Goal: Download file/media

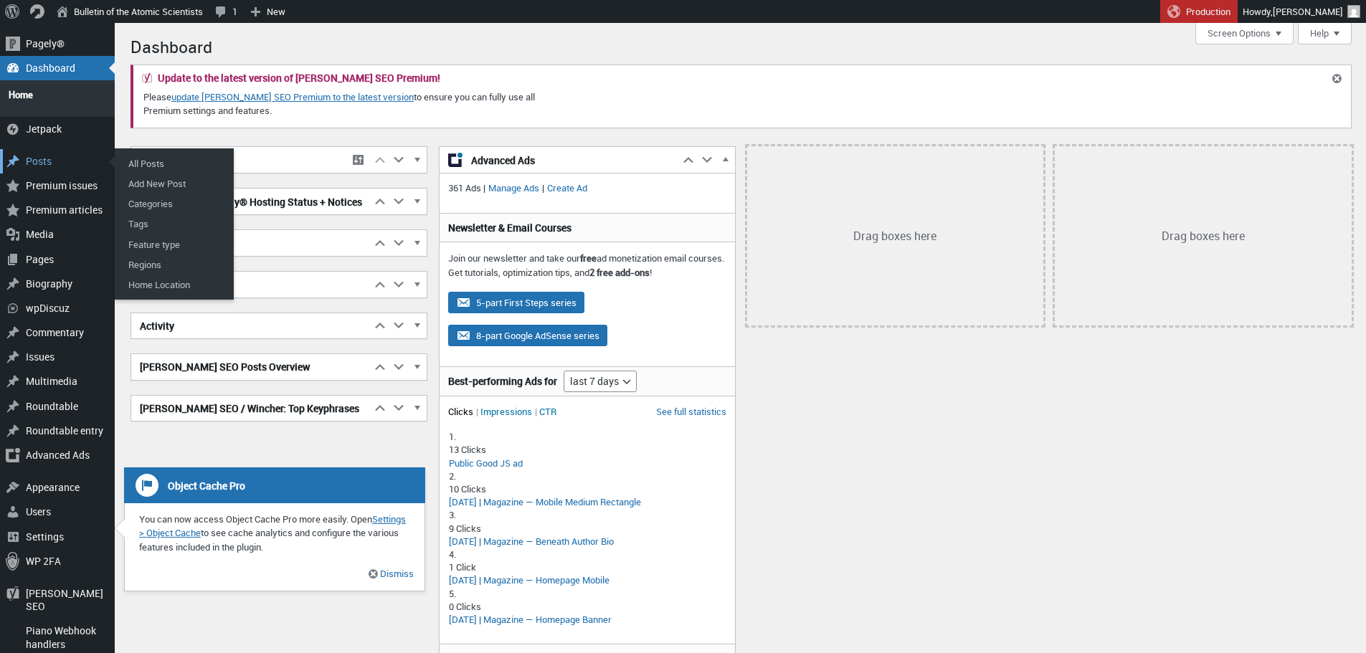
click at [44, 158] on div "Posts" at bounding box center [57, 161] width 115 height 24
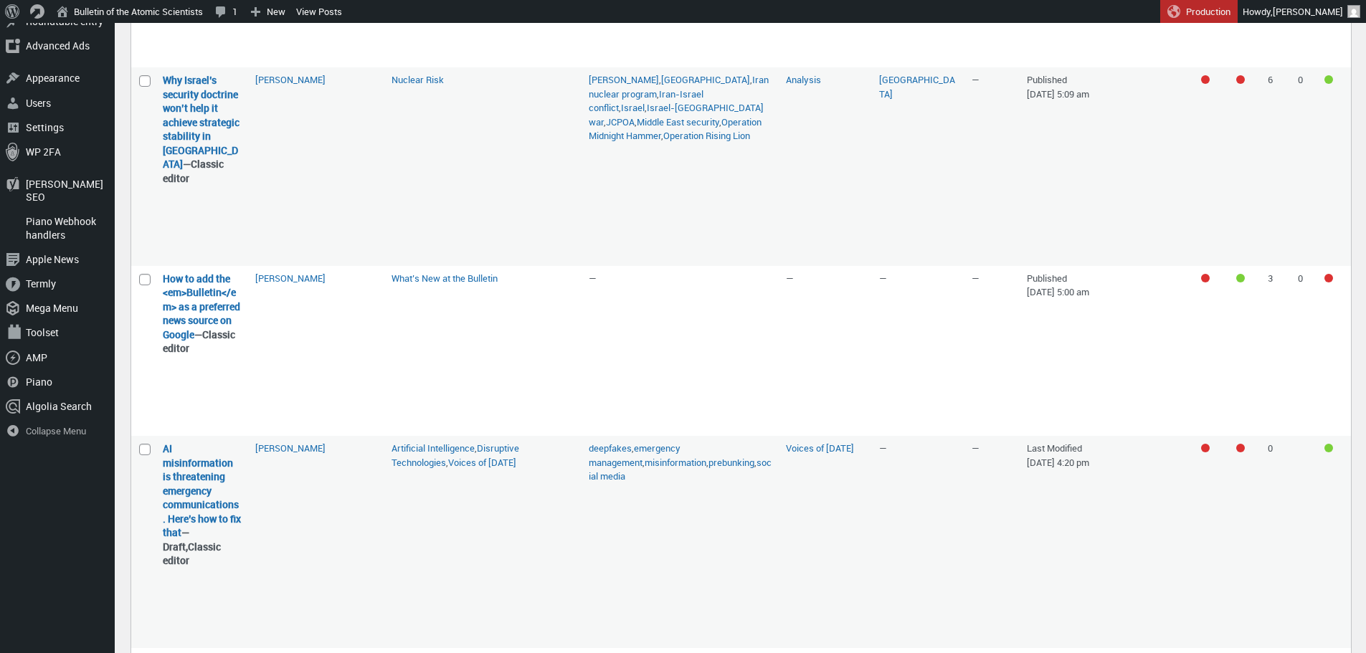
scroll to position [524, 0]
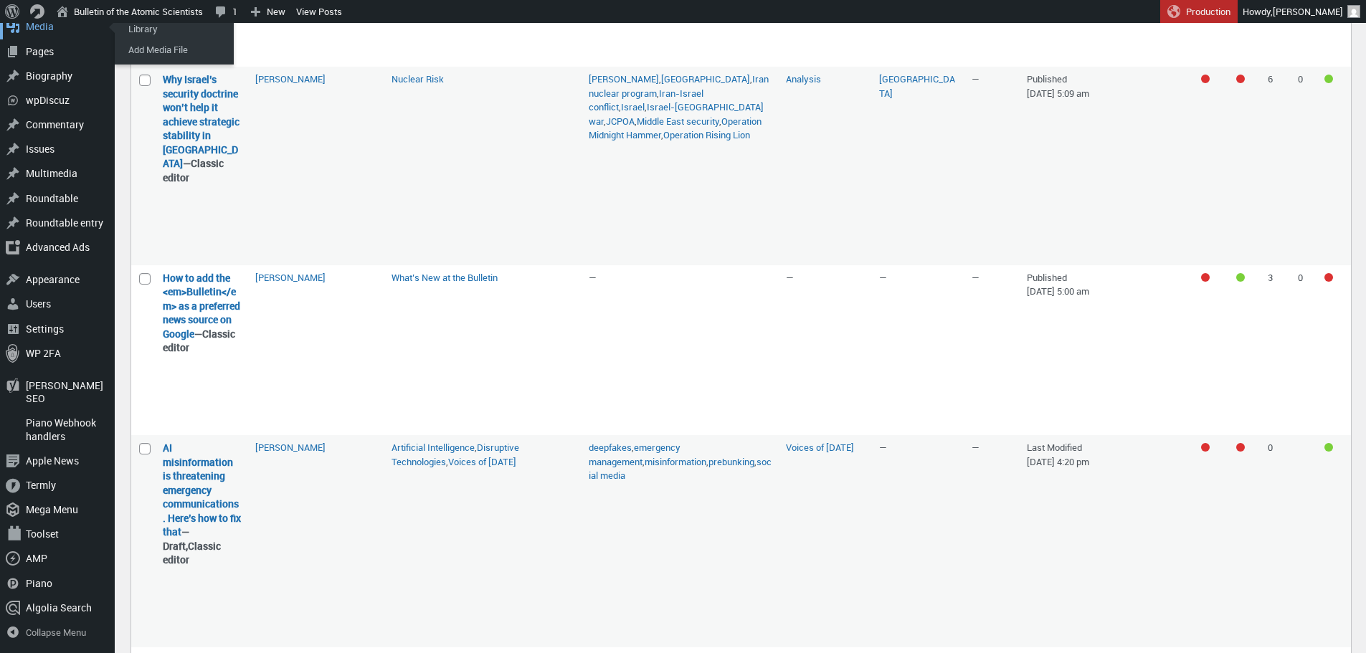
click at [32, 39] on div "Media" at bounding box center [57, 26] width 115 height 24
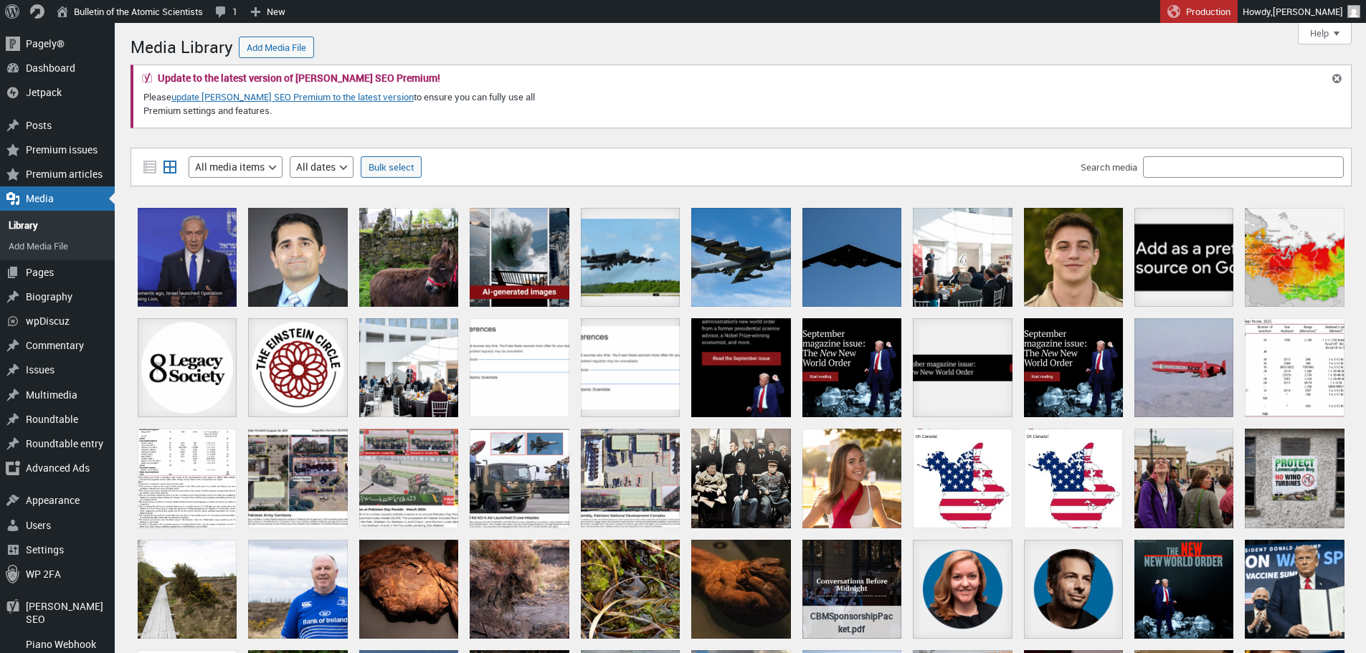
click at [1177, 183] on div "Filter media List view Grid view Filter by type All media items Images Audio Vi…" at bounding box center [741, 167] width 1221 height 39
click at [1166, 166] on input "Search media" at bounding box center [1243, 167] width 201 height 22
type input "polio"
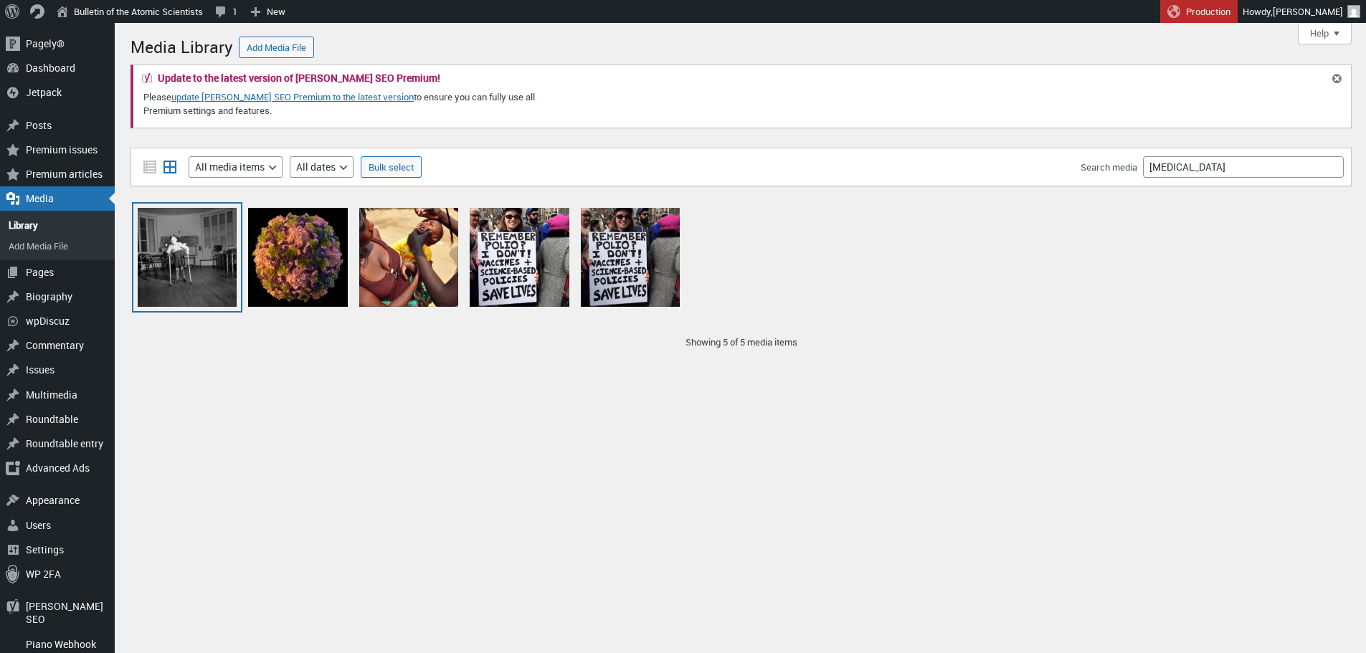
click at [203, 249] on div "polio" at bounding box center [187, 257] width 99 height 99
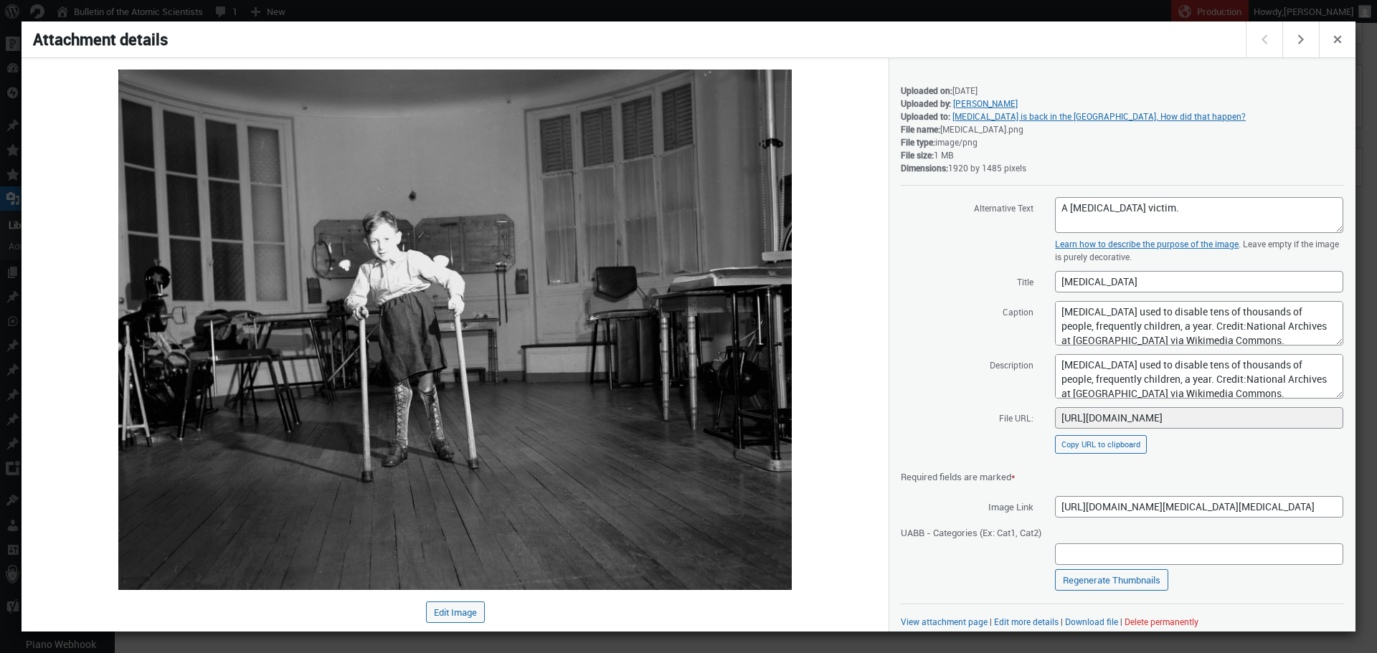
scroll to position [6, 0]
click at [1095, 622] on link "Download file" at bounding box center [1091, 621] width 53 height 11
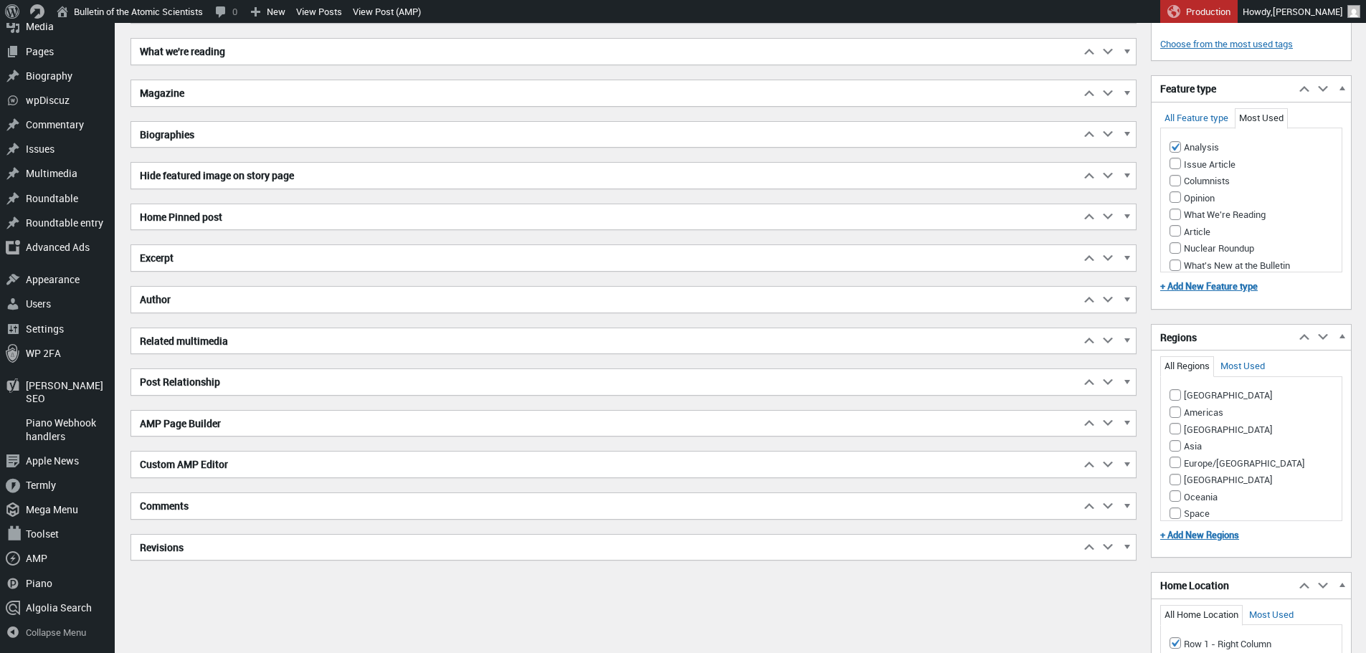
scroll to position [1204, 0]
click at [289, 252] on h2 "Excerpt" at bounding box center [605, 258] width 949 height 26
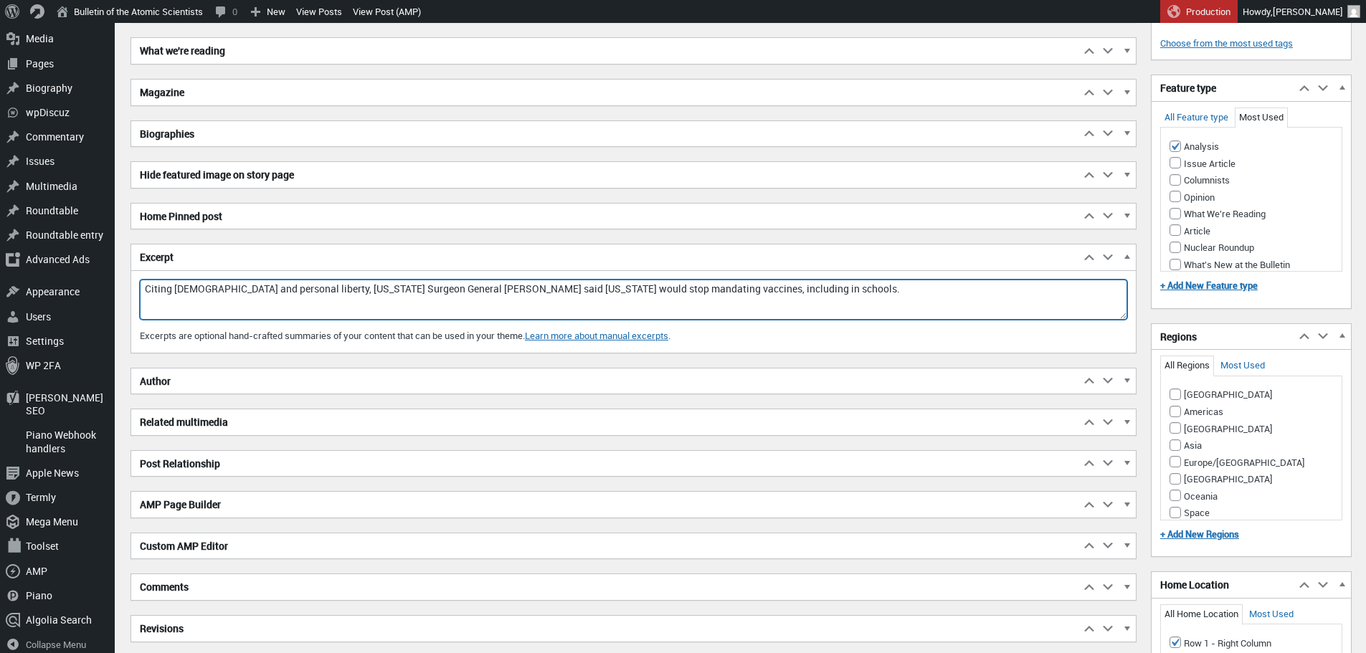
drag, startPoint x: 797, startPoint y: 285, endPoint x: 131, endPoint y: 243, distance: 667.4
click at [131, 243] on div "[PERSON_NAME] SEO Premium Move up Move [PERSON_NAME] SEO Premium box up Move do…" at bounding box center [634, 278] width 1006 height 729
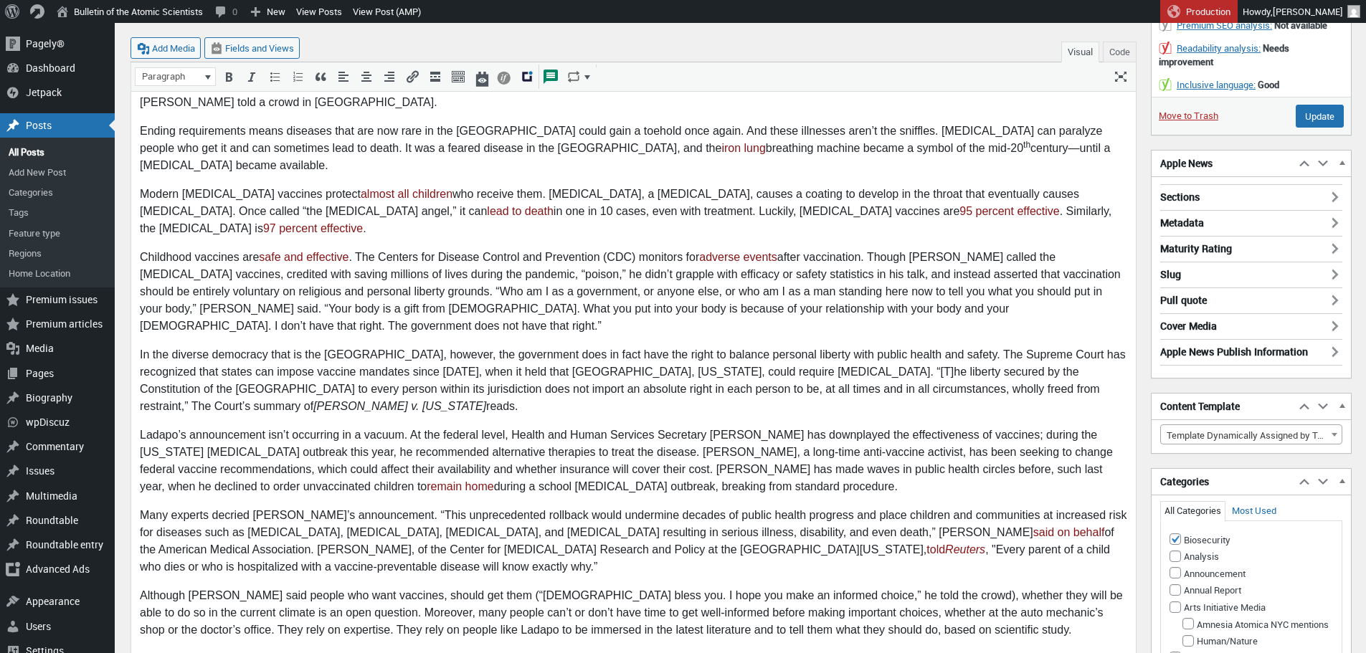
scroll to position [396, 0]
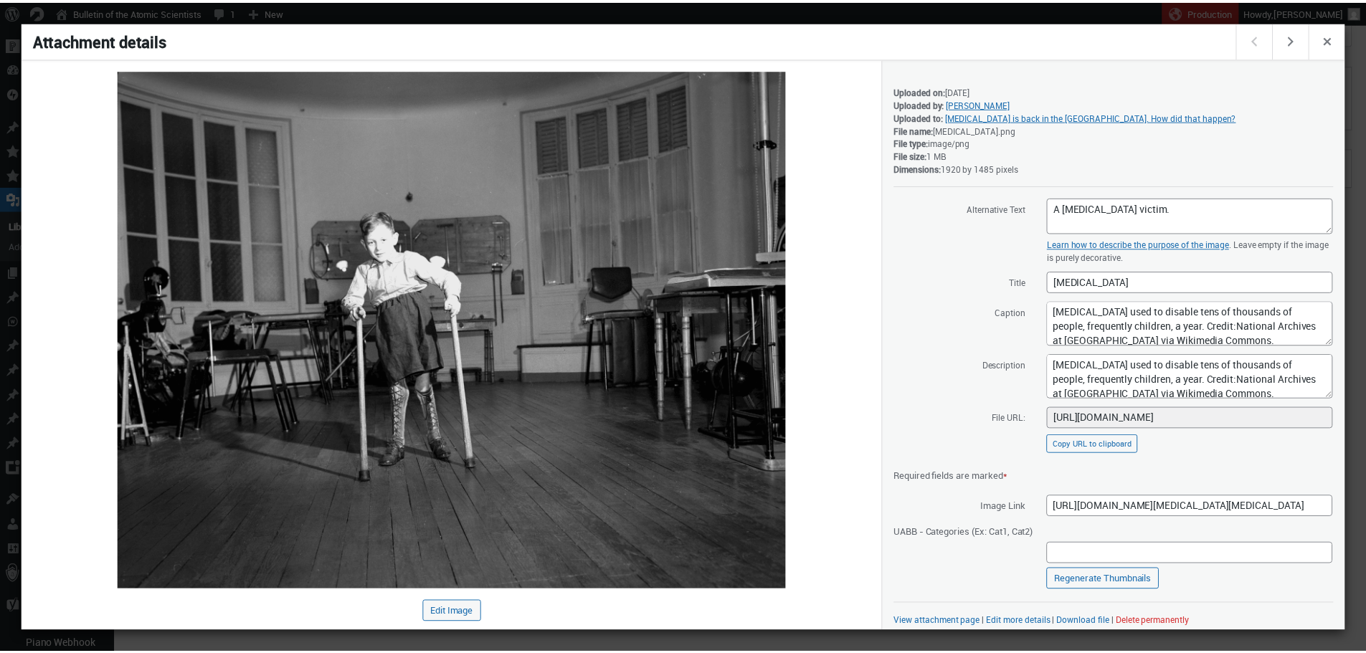
scroll to position [6, 0]
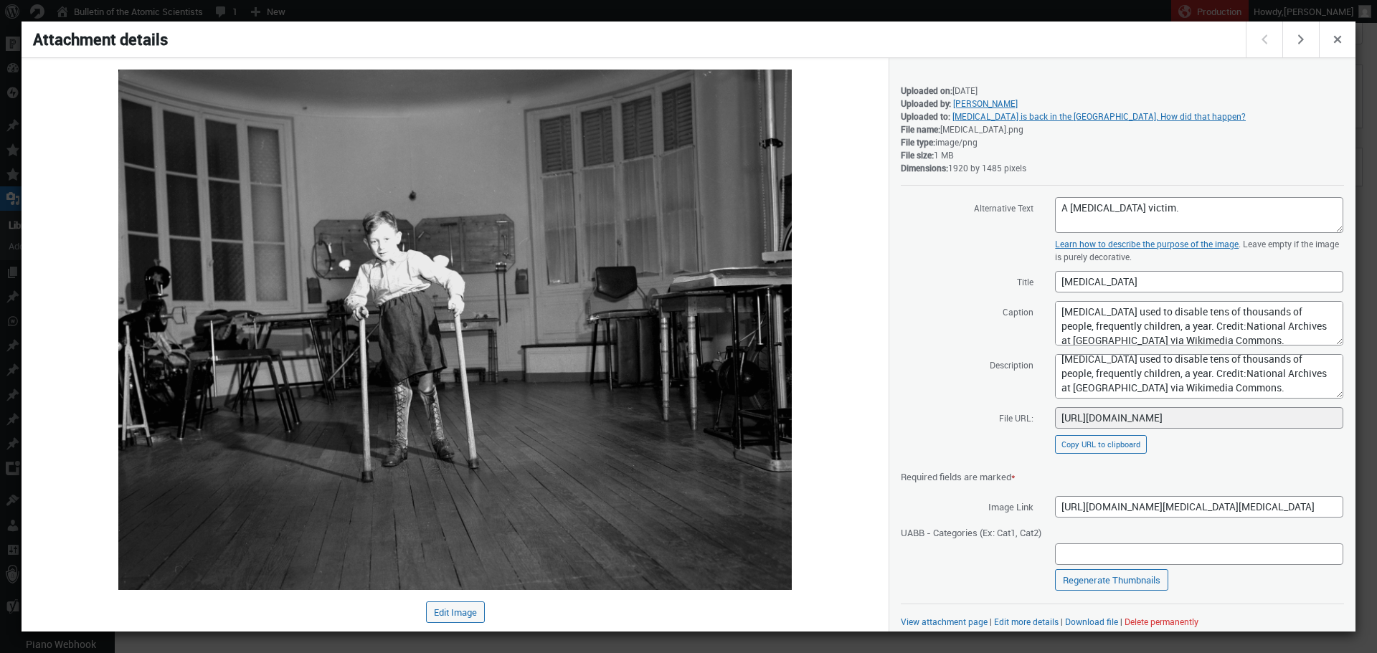
click at [623, 16] on div at bounding box center [688, 326] width 1377 height 653
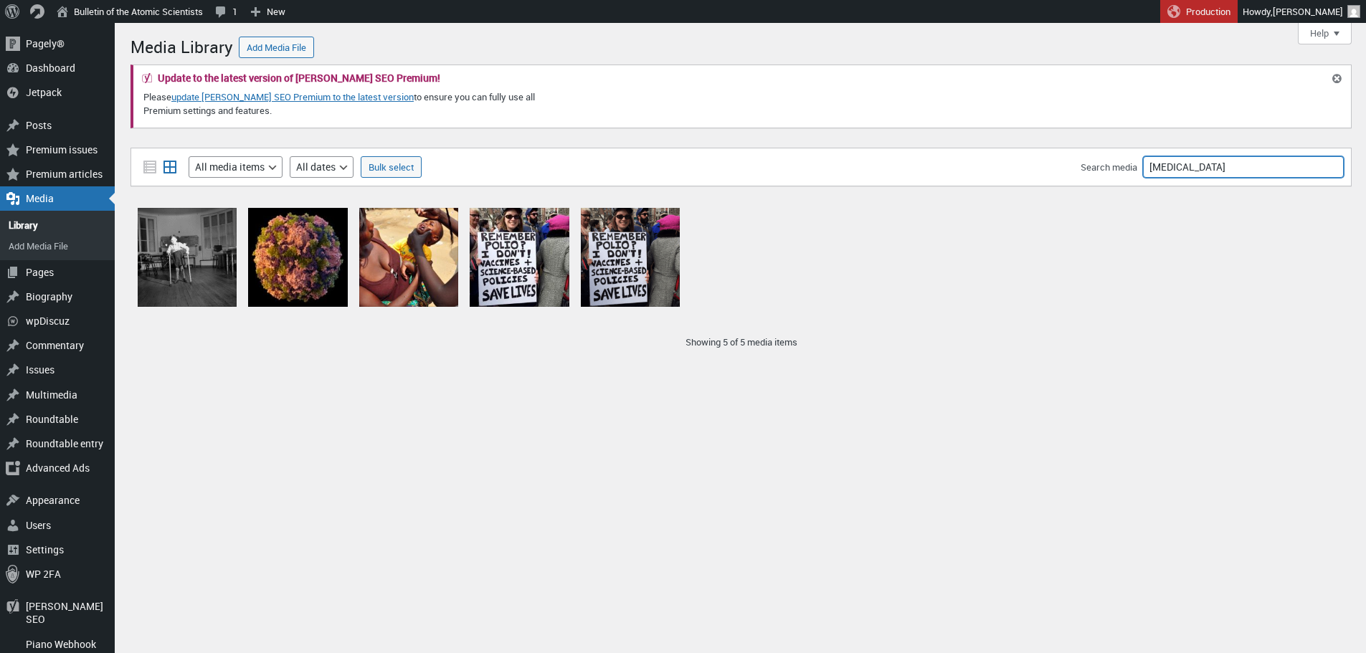
drag, startPoint x: 1228, startPoint y: 178, endPoint x: 1101, endPoint y: 169, distance: 127.3
click at [1101, 169] on div "Search media polio" at bounding box center [1212, 167] width 263 height 22
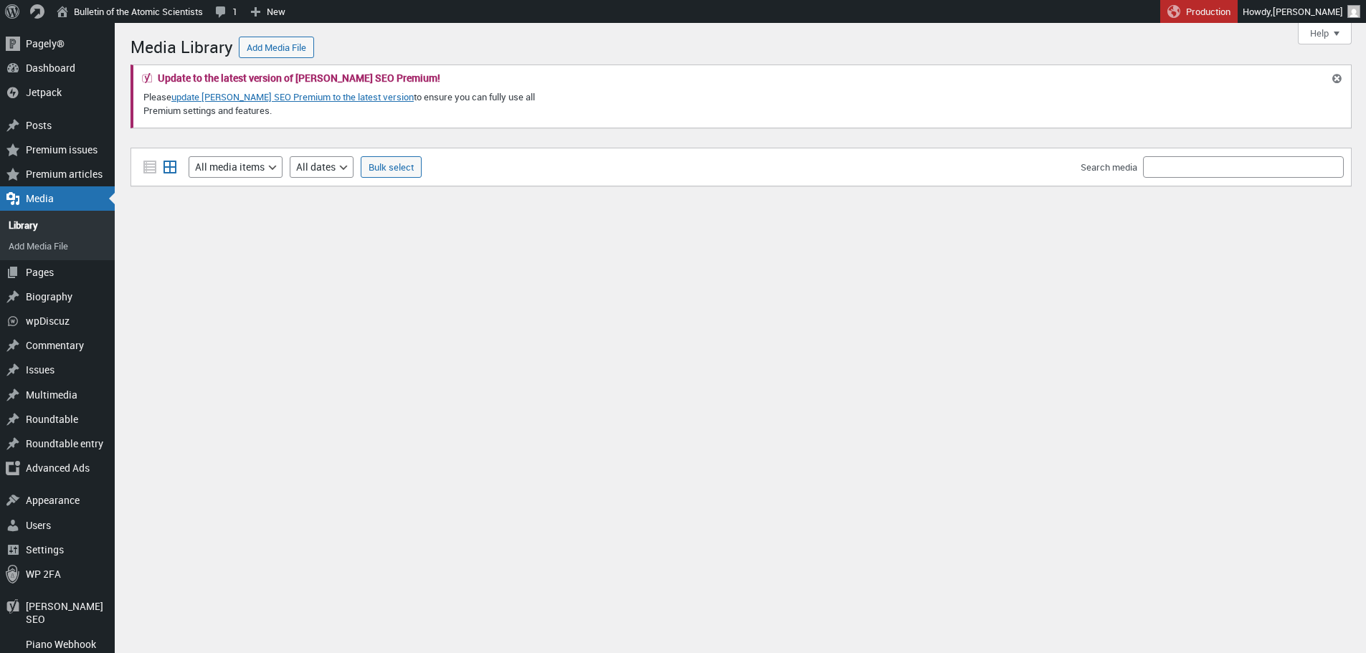
click at [1080, 131] on div "Media Library Add Media File Update to the latest version of Yoast SEO Premium!…" at bounding box center [741, 132] width 1221 height 205
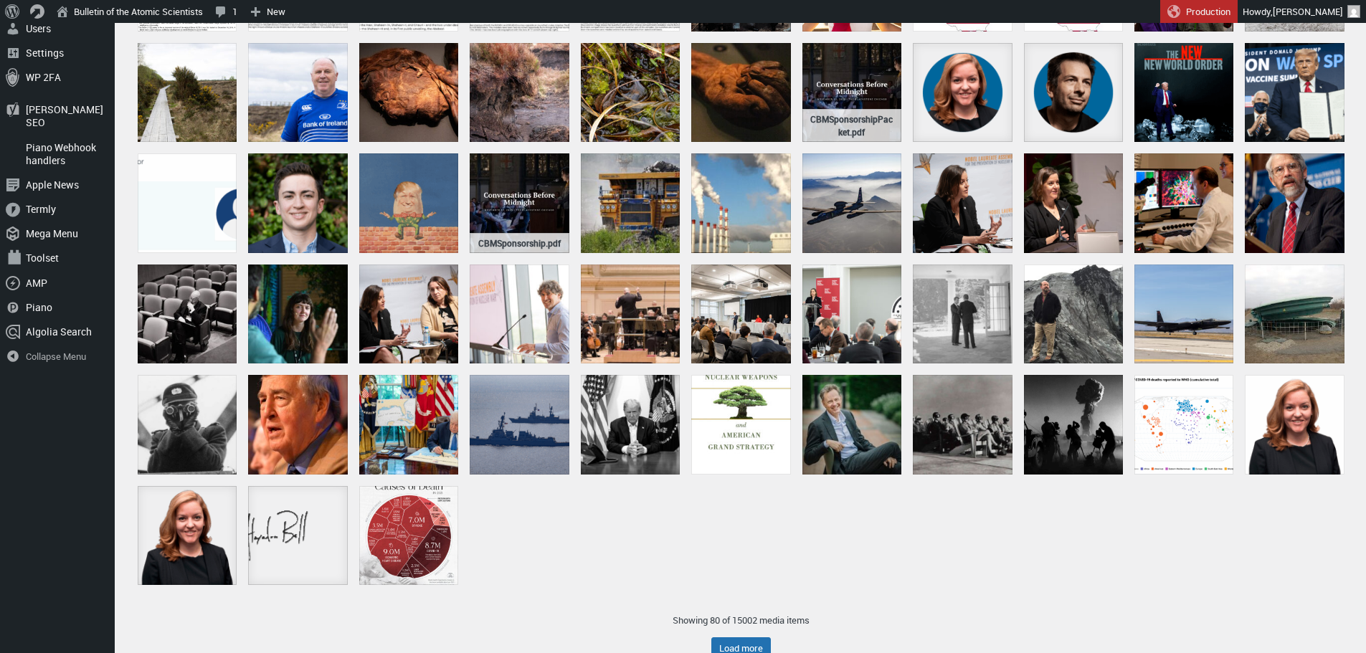
scroll to position [498, 0]
